Goal: Task Accomplishment & Management: Manage account settings

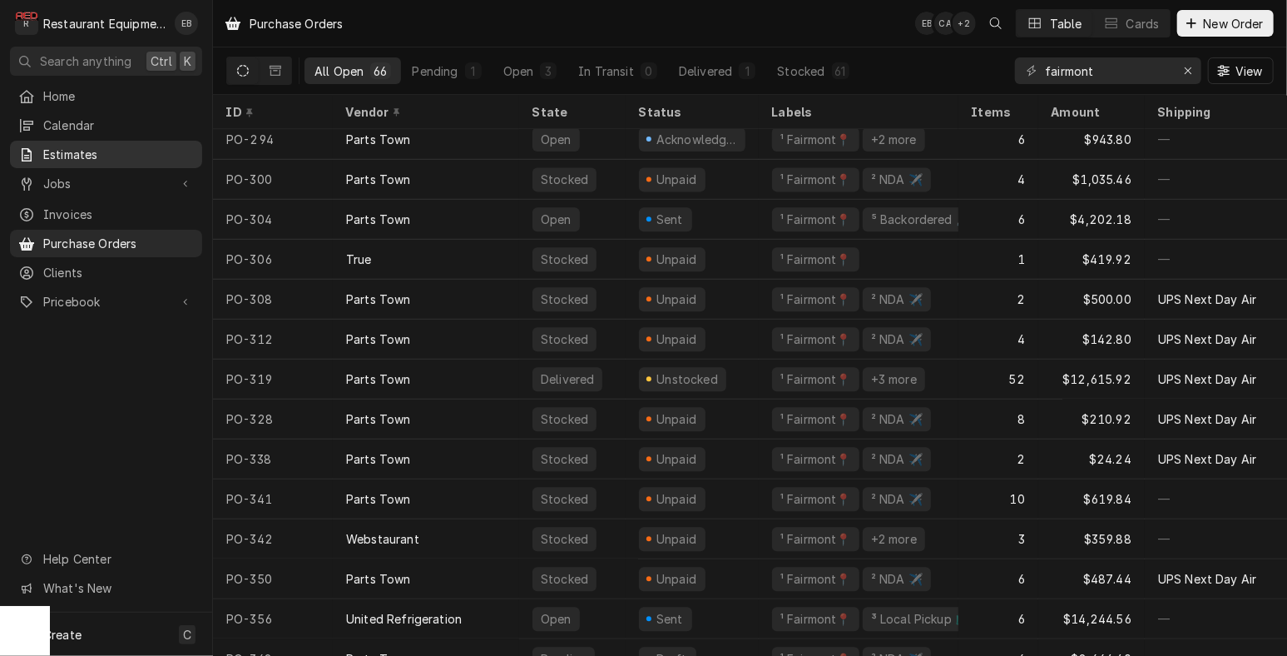
scroll to position [2069, 0]
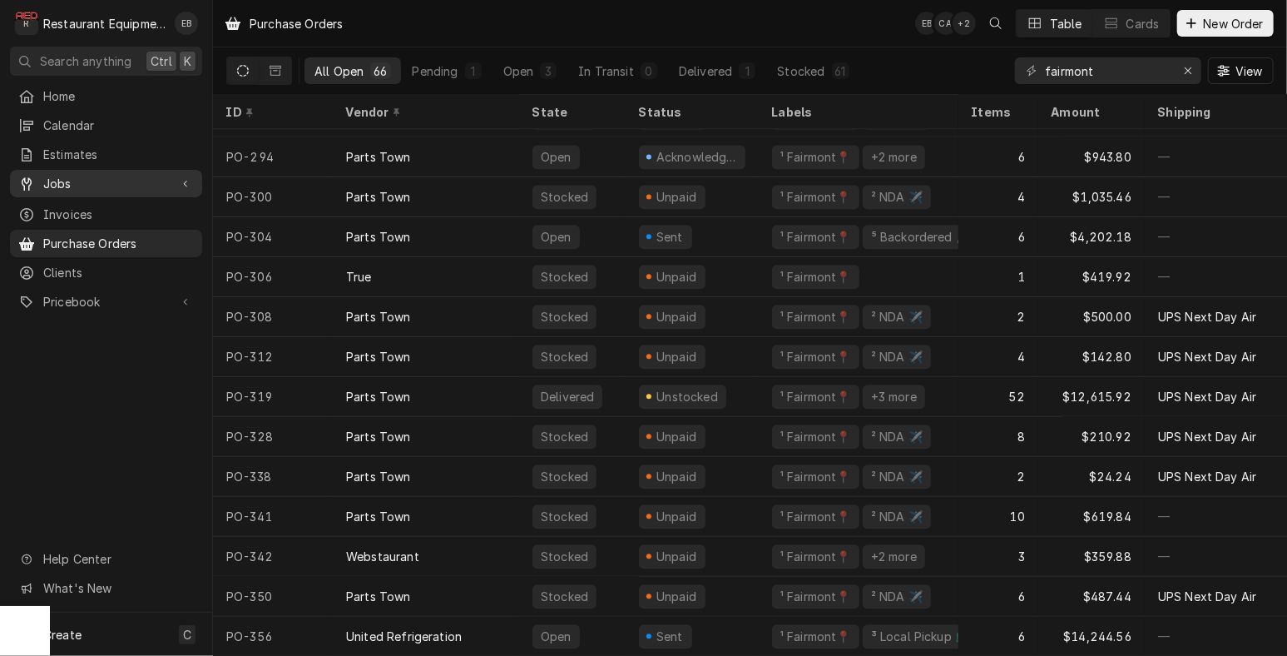
click at [84, 186] on span "Jobs" at bounding box center [106, 183] width 126 height 17
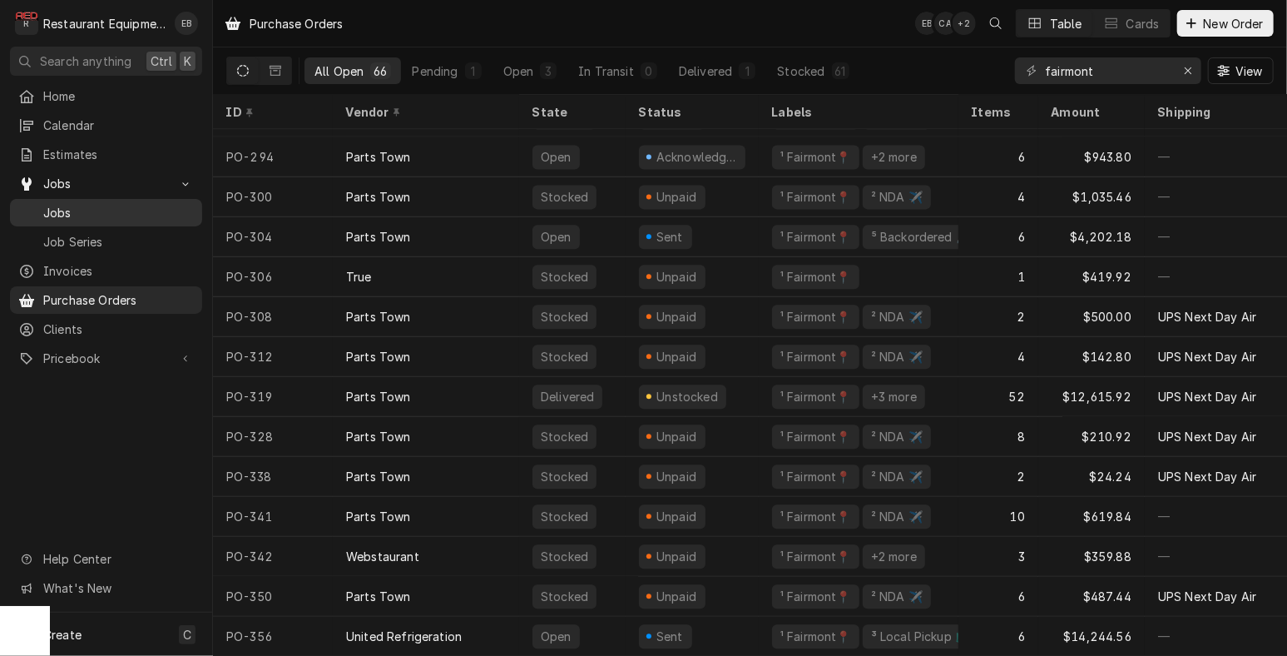
click at [97, 221] on span "Jobs" at bounding box center [118, 212] width 151 height 17
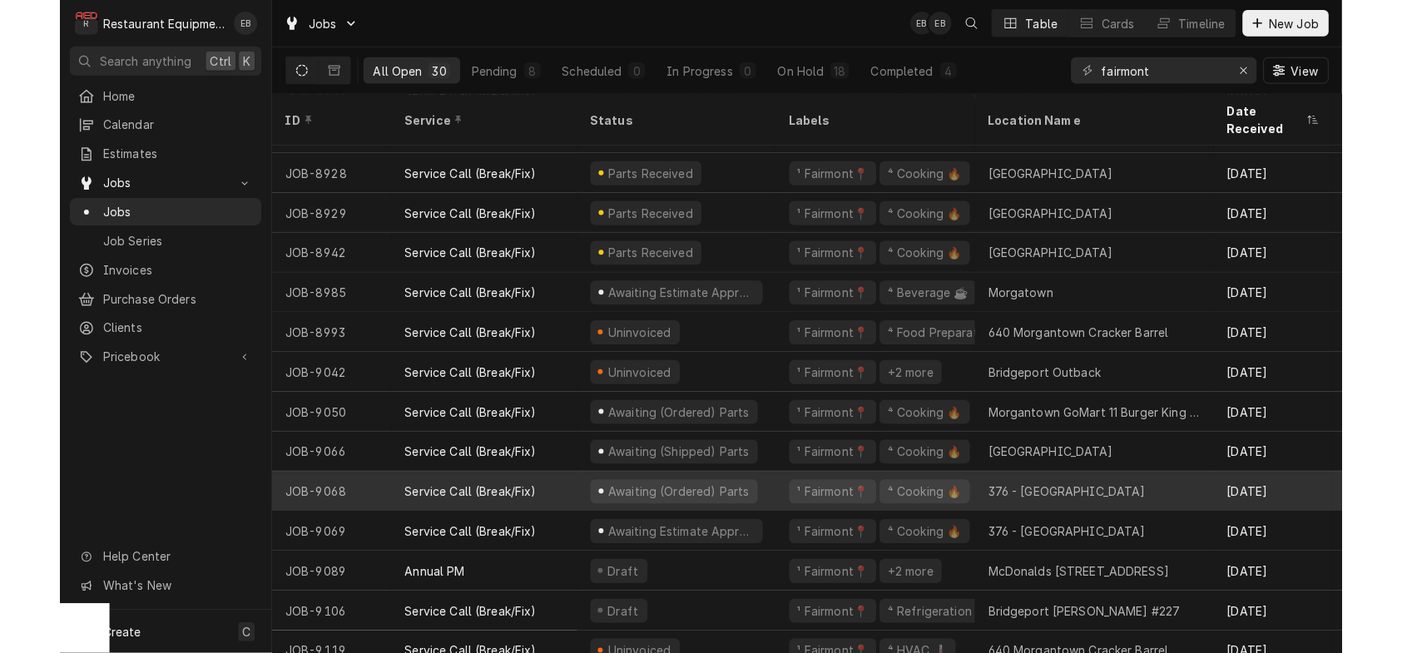
scroll to position [701, 0]
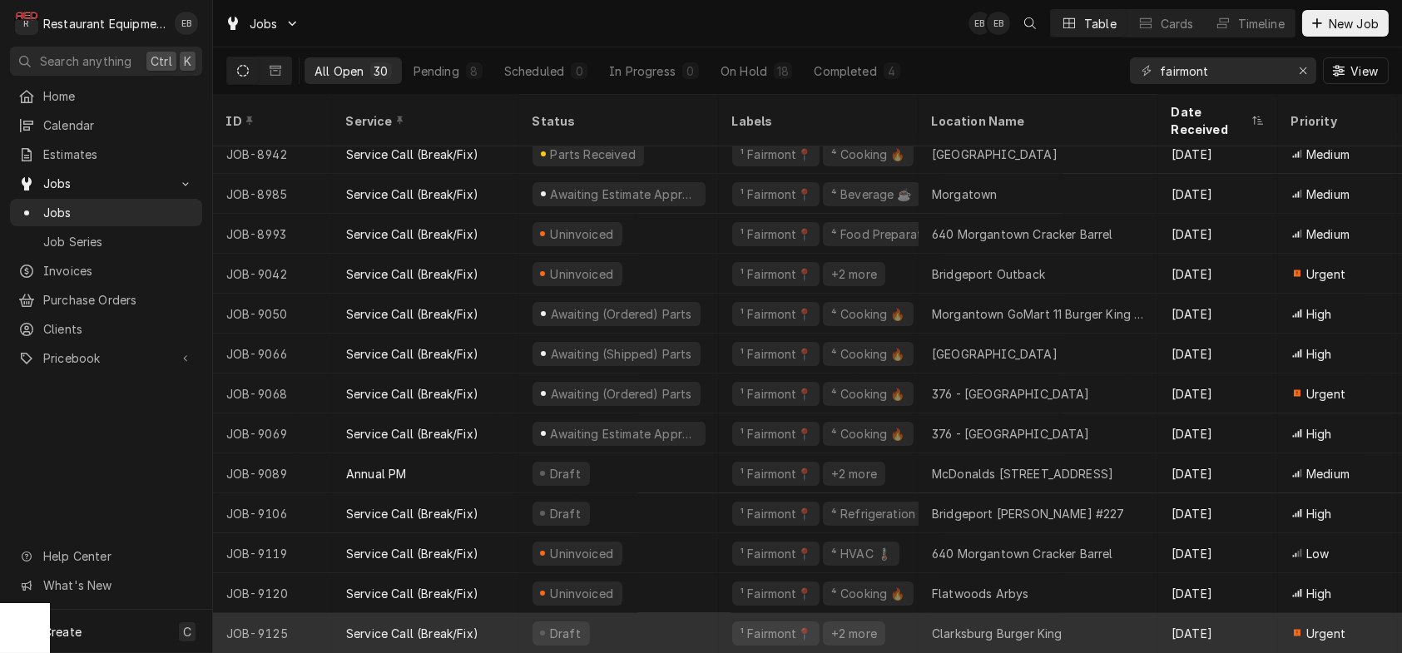
click at [676, 618] on div "Draft" at bounding box center [619, 633] width 200 height 40
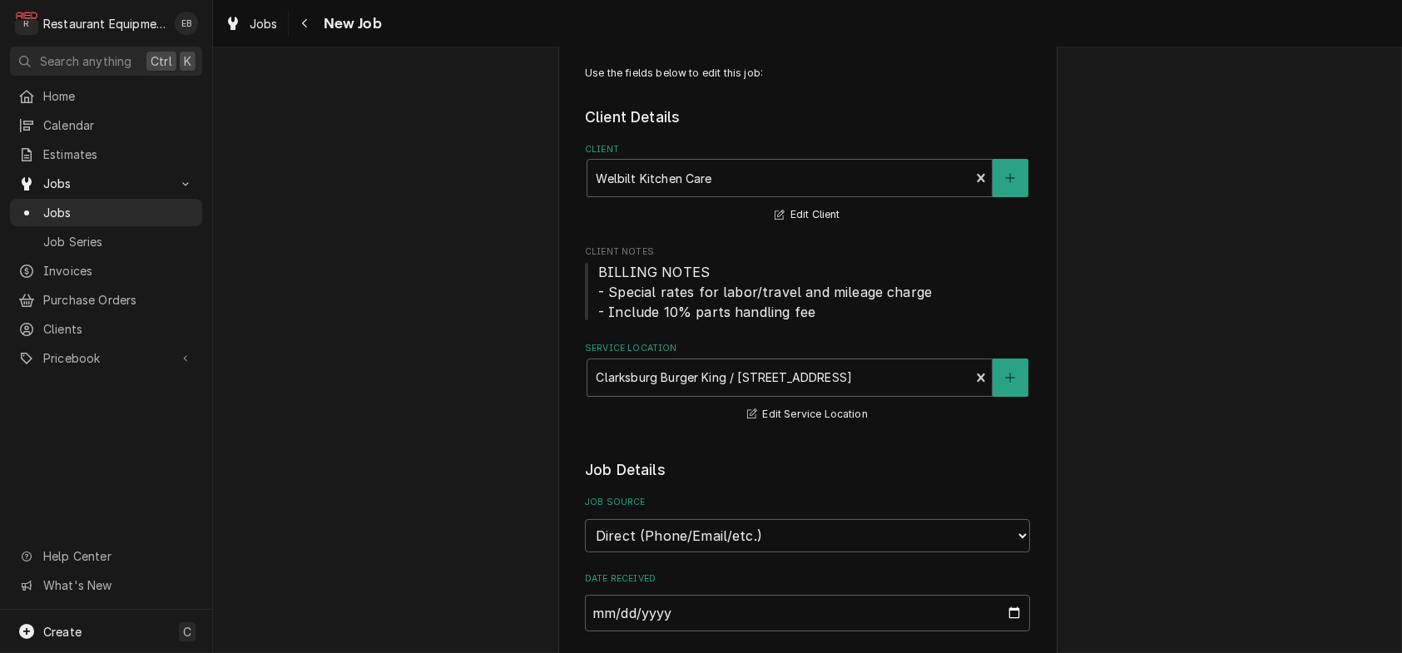
type textarea "x"
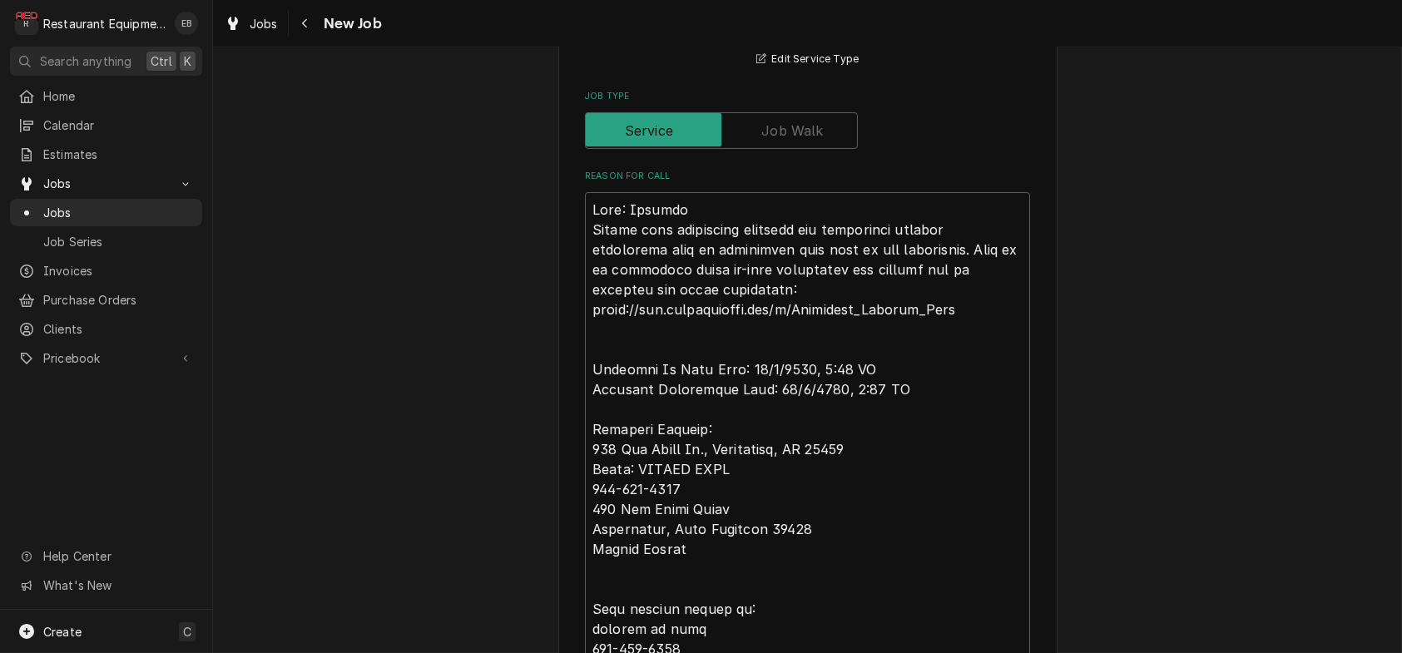
scroll to position [610, 0]
